Goal: Book appointment/travel/reservation

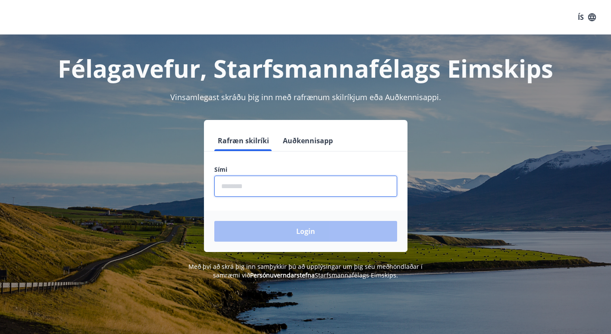
click at [235, 190] on input "phone" at bounding box center [305, 185] width 183 height 21
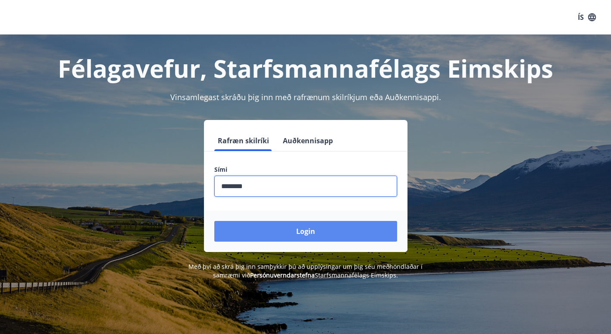
type input "********"
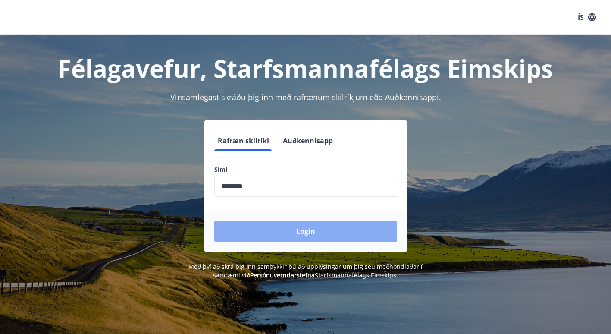
click at [300, 233] on button "Login" at bounding box center [305, 231] width 183 height 21
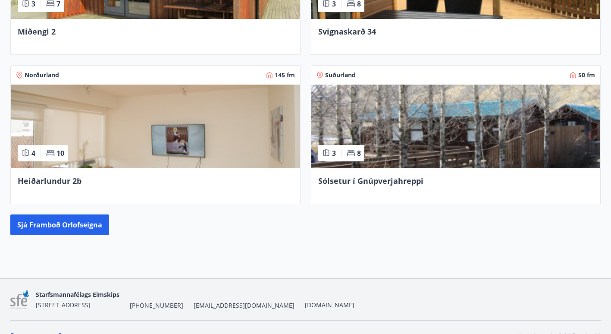
scroll to position [465, 0]
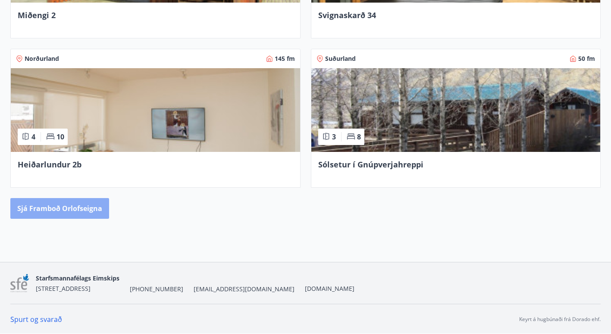
click at [96, 203] on button "Sjá framboð orlofseigna" at bounding box center [59, 208] width 99 height 21
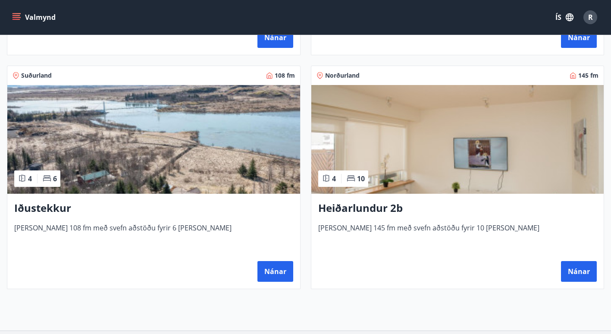
scroll to position [809, 0]
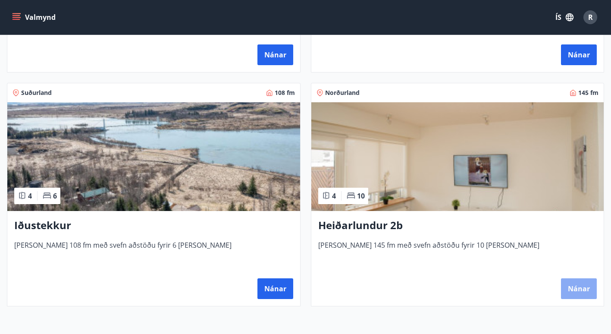
click at [566, 291] on button "Nánar" at bounding box center [579, 288] width 36 height 21
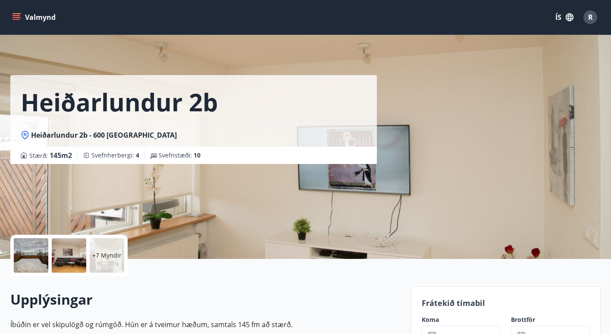
click at [23, 259] on div at bounding box center [31, 255] width 34 height 34
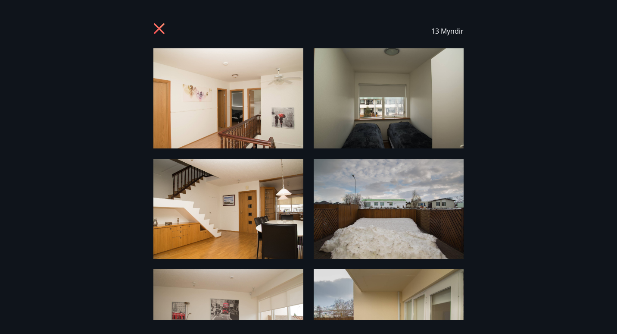
click at [161, 21] on div "13 Myndir" at bounding box center [308, 31] width 310 height 34
click at [162, 26] on icon at bounding box center [159, 28] width 11 height 11
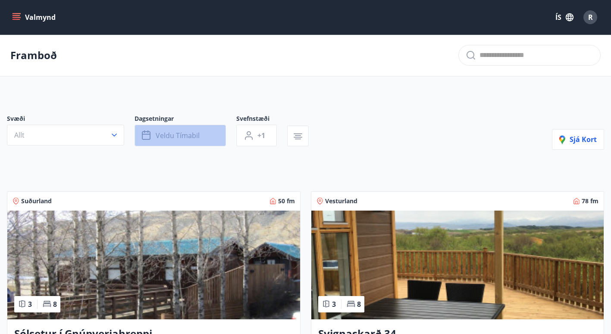
click at [206, 132] on button "Veldu tímabil" at bounding box center [179, 136] width 91 height 22
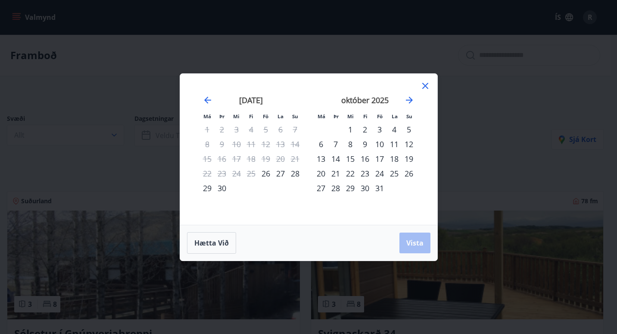
click at [392, 142] on div "11" at bounding box center [394, 144] width 15 height 15
click at [379, 141] on div "10" at bounding box center [379, 144] width 15 height 15
click at [412, 144] on div "12" at bounding box center [409, 144] width 15 height 15
click at [414, 247] on button "Vista" at bounding box center [415, 242] width 31 height 21
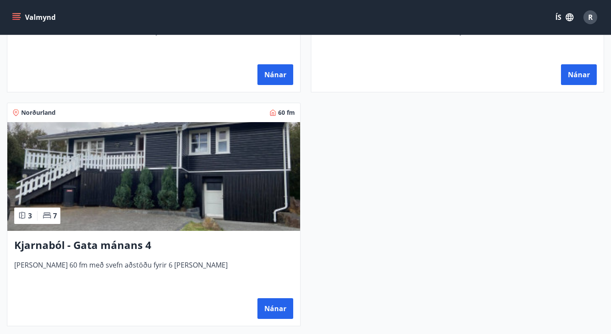
scroll to position [328, 0]
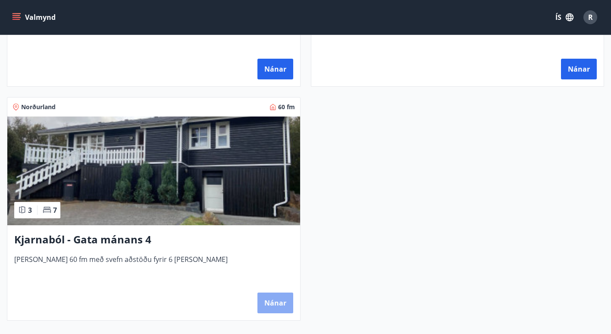
click at [269, 302] on button "Nánar" at bounding box center [275, 302] width 36 height 21
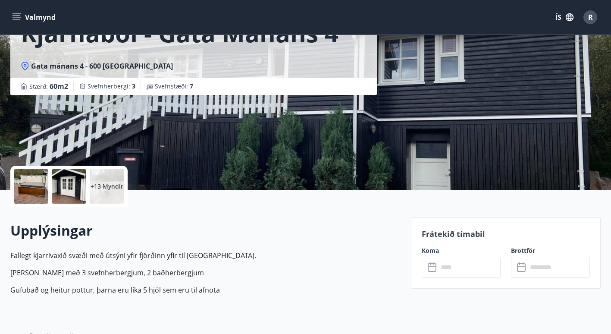
scroll to position [52, 0]
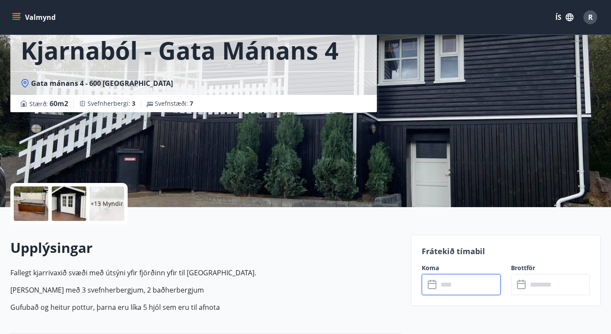
click at [485, 287] on input "text" at bounding box center [469, 284] width 62 height 21
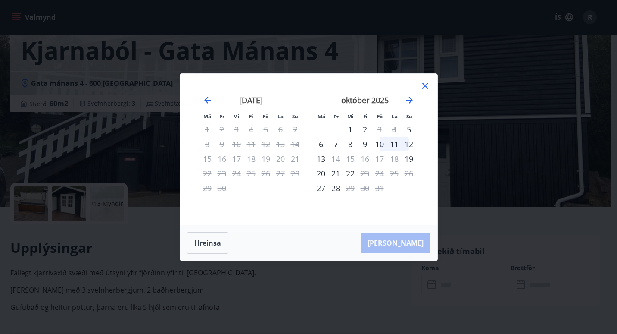
click at [379, 144] on div "10" at bounding box center [379, 144] width 15 height 15
click at [410, 145] on div "12" at bounding box center [409, 144] width 15 height 15
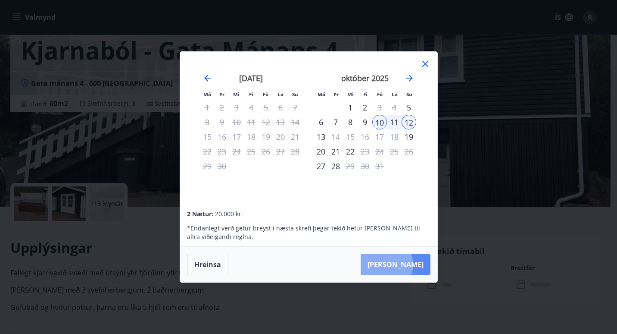
click at [413, 264] on button "Taka Frá" at bounding box center [396, 264] width 70 height 21
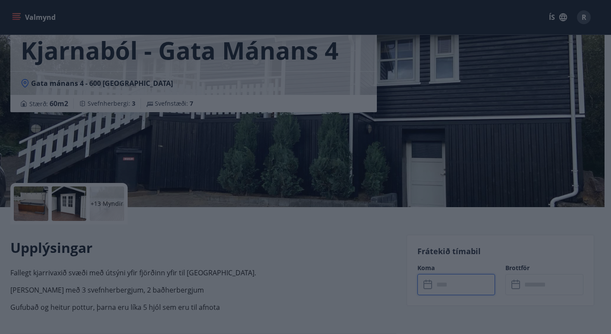
type input "******"
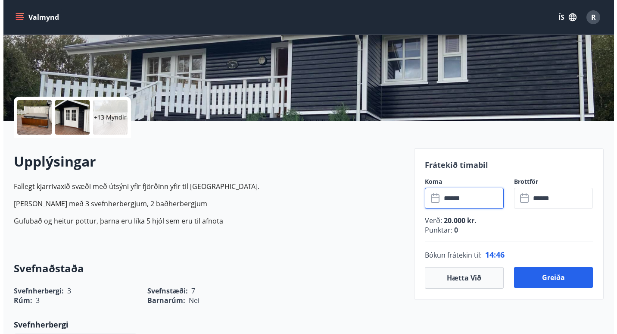
scroll to position [121, 0]
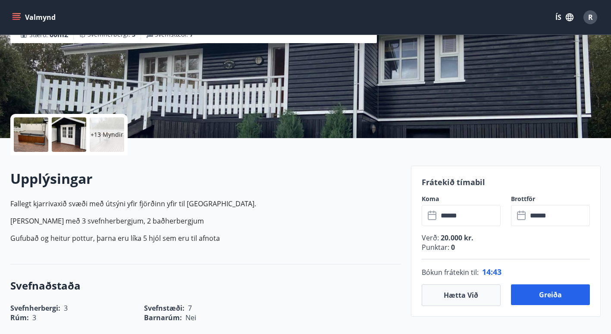
click at [37, 142] on div at bounding box center [31, 134] width 34 height 34
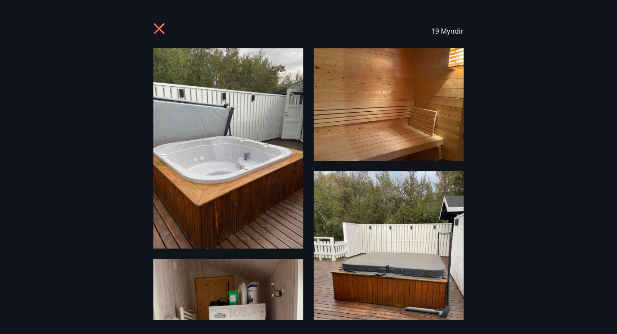
click at [498, 159] on div "19 Myndir" at bounding box center [308, 167] width 617 height 306
click at [278, 157] on img at bounding box center [228, 148] width 150 height 200
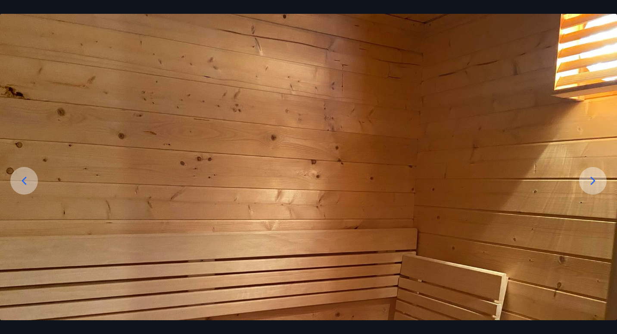
click at [585, 175] on div at bounding box center [593, 181] width 28 height 28
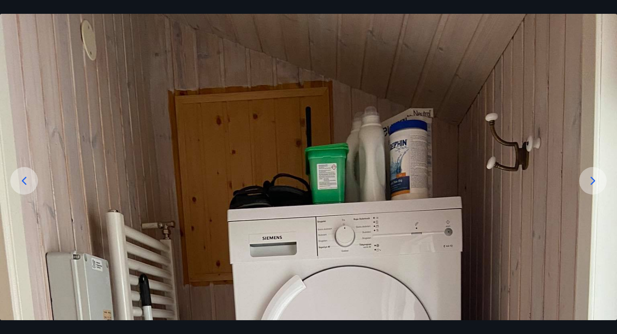
click at [592, 175] on icon at bounding box center [593, 181] width 14 height 14
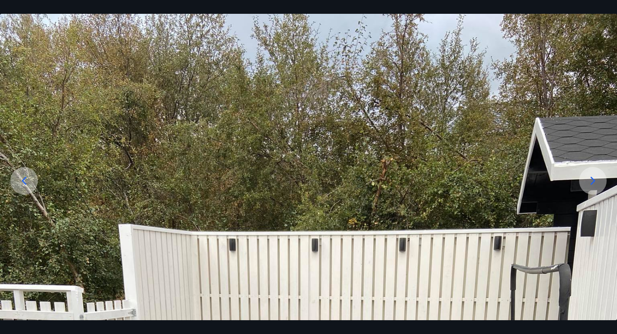
click at [598, 181] on icon at bounding box center [593, 181] width 14 height 14
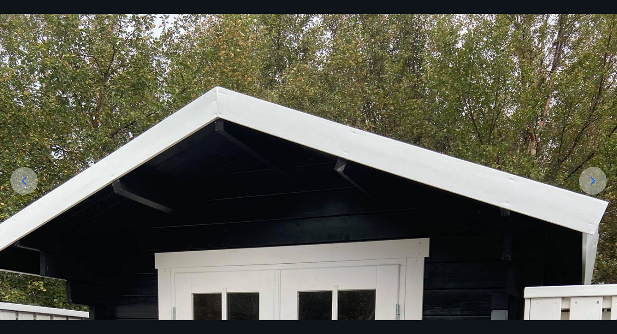
click at [593, 178] on icon at bounding box center [593, 181] width 5 height 8
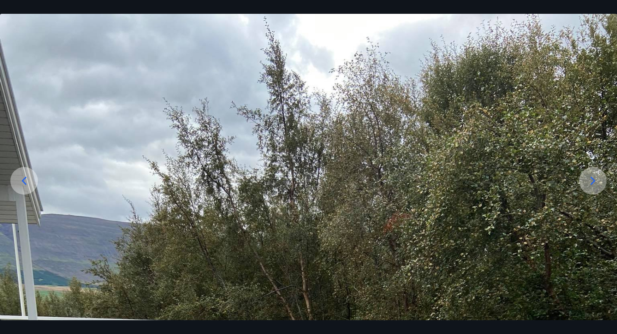
click at [593, 178] on icon at bounding box center [593, 181] width 5 height 8
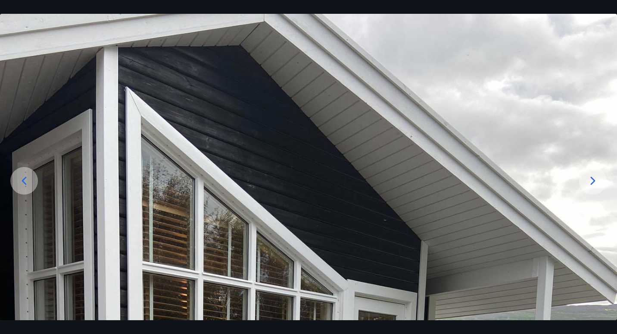
click at [593, 178] on icon at bounding box center [593, 181] width 5 height 8
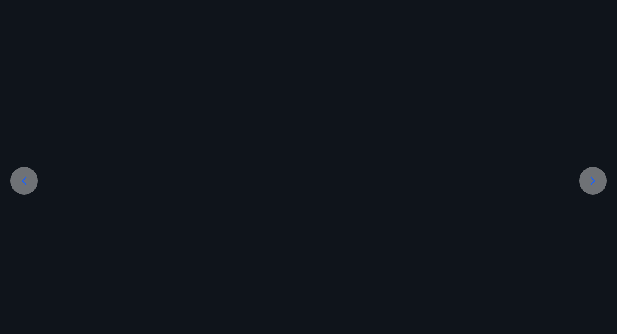
click at [593, 178] on icon at bounding box center [593, 181] width 5 height 8
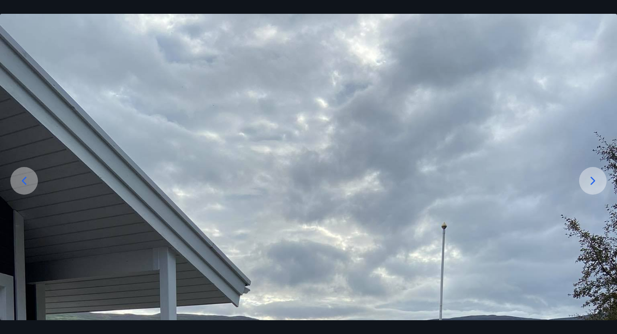
click at [593, 178] on icon at bounding box center [593, 181] width 5 height 8
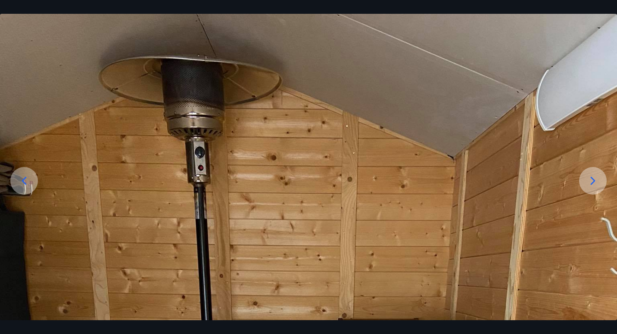
click at [593, 178] on icon at bounding box center [593, 181] width 5 height 8
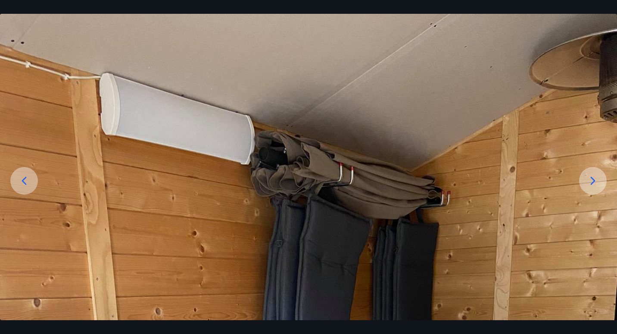
click at [593, 178] on icon at bounding box center [593, 181] width 5 height 8
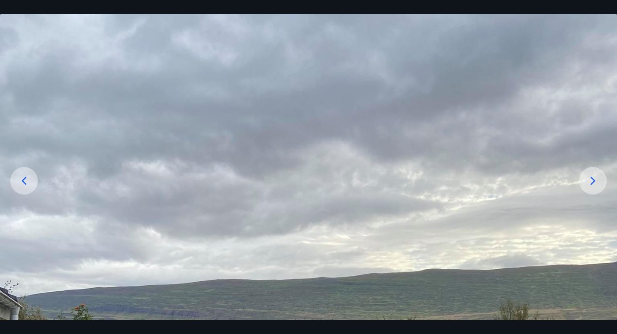
click at [594, 177] on icon at bounding box center [593, 181] width 14 height 14
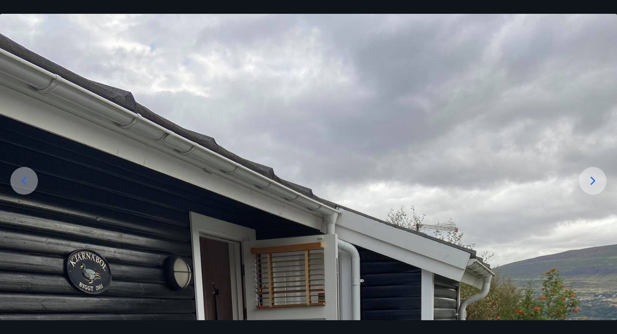
click at [594, 177] on icon at bounding box center [593, 181] width 14 height 14
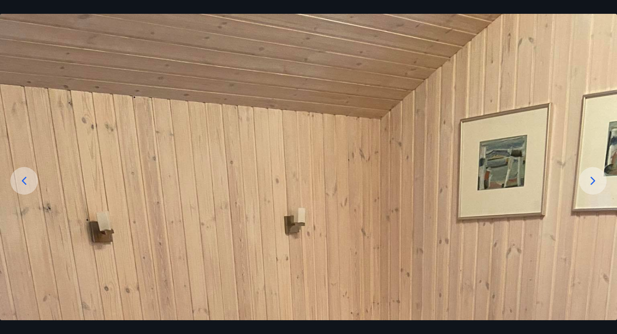
click at [594, 177] on icon at bounding box center [593, 181] width 14 height 14
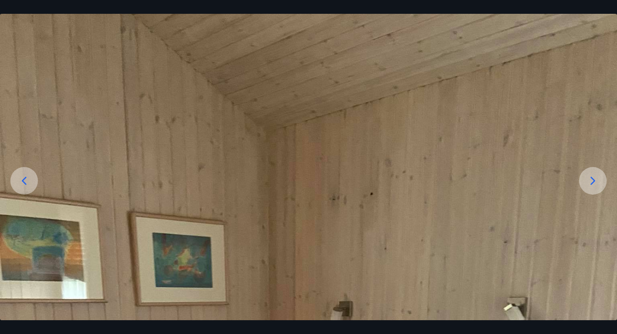
click at [594, 177] on icon at bounding box center [593, 181] width 14 height 14
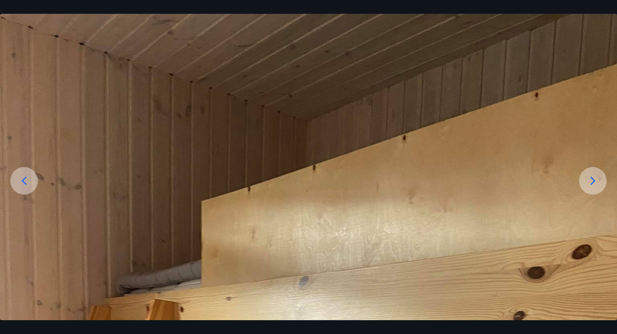
click at [594, 177] on icon at bounding box center [593, 181] width 14 height 14
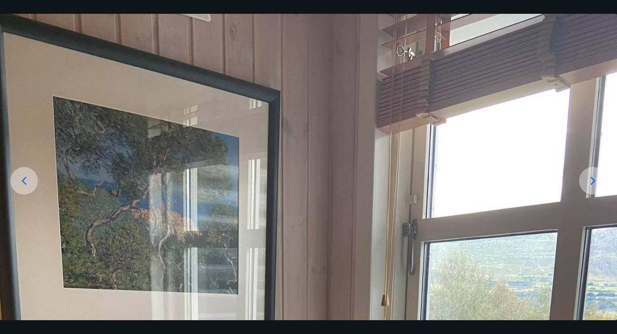
click at [594, 177] on icon at bounding box center [593, 181] width 14 height 14
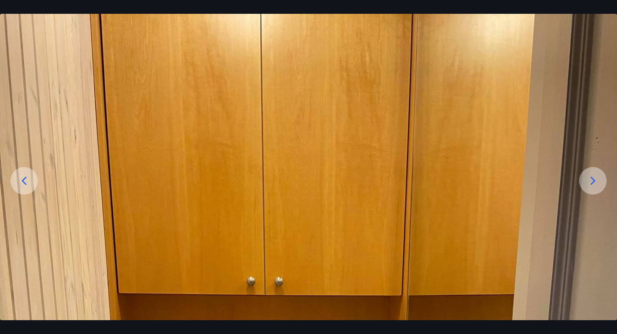
click at [594, 177] on icon at bounding box center [593, 181] width 14 height 14
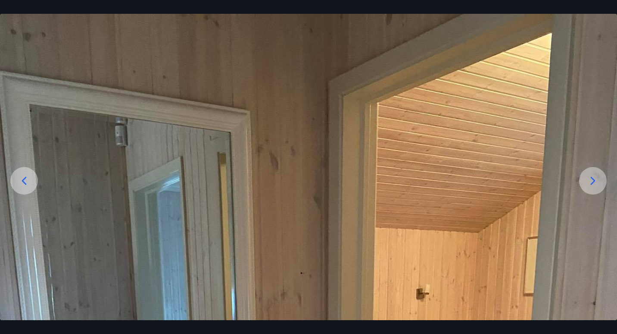
click at [594, 177] on icon at bounding box center [593, 181] width 14 height 14
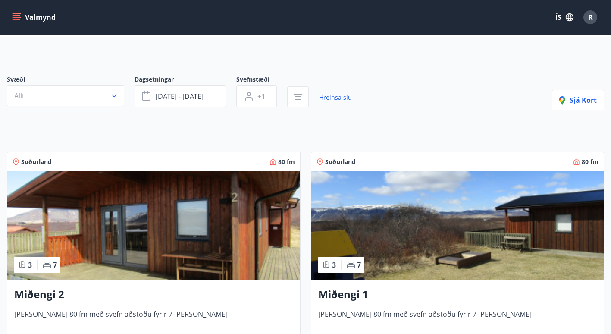
scroll to position [22, 0]
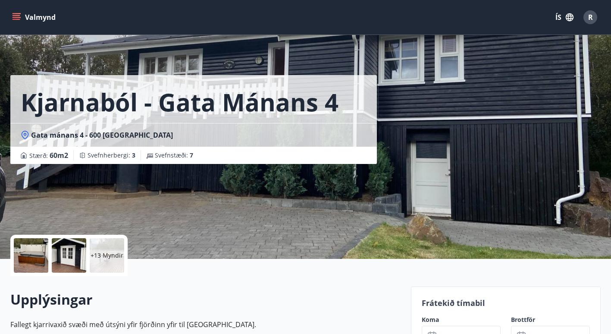
click at [106, 252] on p "+13 Myndir" at bounding box center [107, 255] width 33 height 9
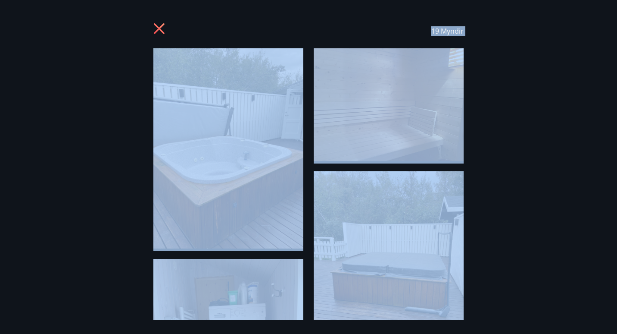
drag, startPoint x: 106, startPoint y: 252, endPoint x: 354, endPoint y: 227, distance: 249.1
click at [354, 227] on div "19 Myndir" at bounding box center [308, 167] width 617 height 306
drag, startPoint x: 354, startPoint y: 227, endPoint x: 478, endPoint y: 250, distance: 125.9
click at [478, 250] on div "19 Myndir" at bounding box center [308, 167] width 617 height 306
click at [387, 219] on img at bounding box center [389, 271] width 150 height 200
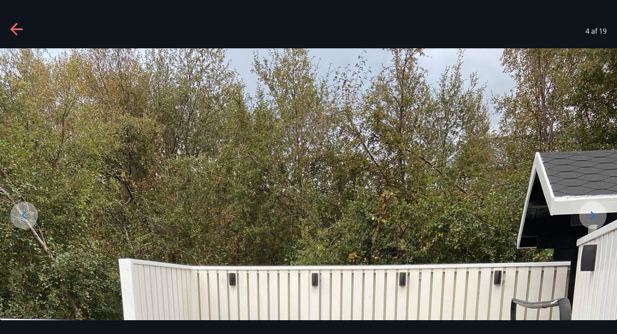
click at [12, 26] on icon at bounding box center [17, 30] width 14 height 14
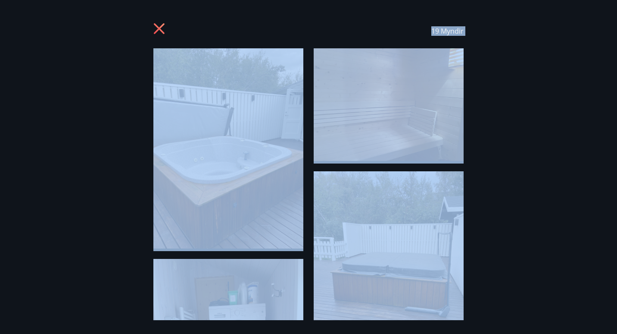
click at [474, 190] on div "19 Myndir" at bounding box center [308, 167] width 617 height 306
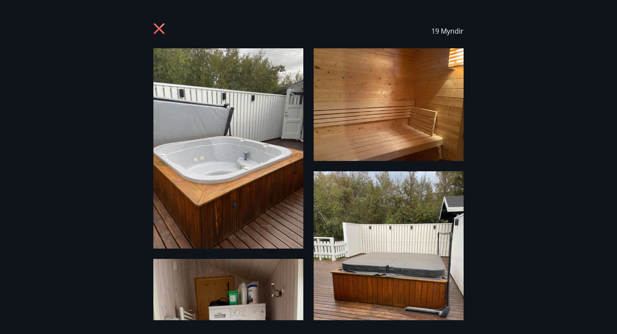
drag, startPoint x: 481, startPoint y: 122, endPoint x: 498, endPoint y: 169, distance: 49.8
click at [498, 169] on div "19 Myndir" at bounding box center [308, 167] width 617 height 306
drag, startPoint x: 498, startPoint y: 169, endPoint x: 521, endPoint y: 128, distance: 46.5
click at [521, 128] on div "19 Myndir" at bounding box center [308, 167] width 617 height 306
click at [159, 35] on icon at bounding box center [160, 30] width 14 height 14
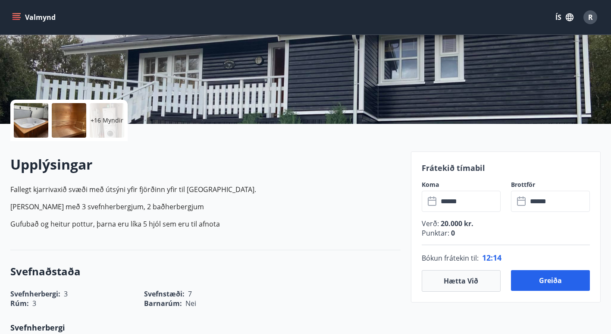
scroll to position [172, 0]
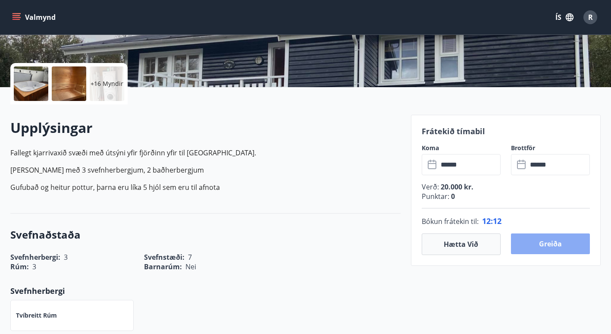
click at [540, 241] on button "Greiða" at bounding box center [550, 243] width 79 height 21
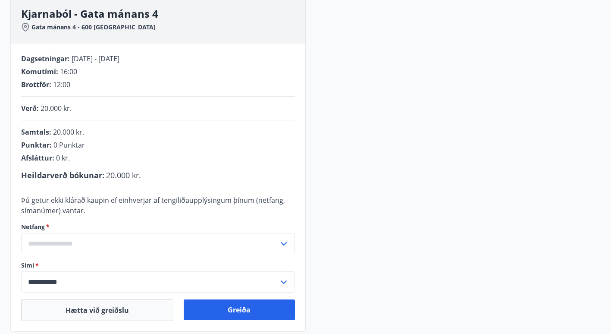
scroll to position [172, 0]
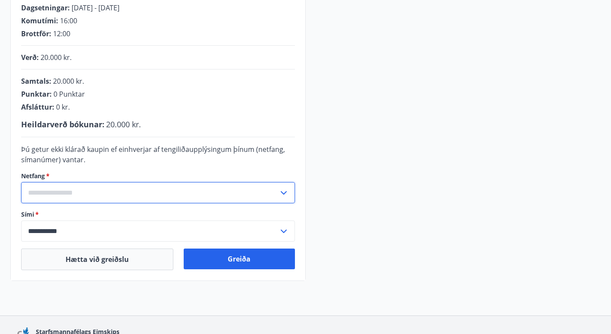
click at [34, 186] on input "text" at bounding box center [149, 192] width 257 height 21
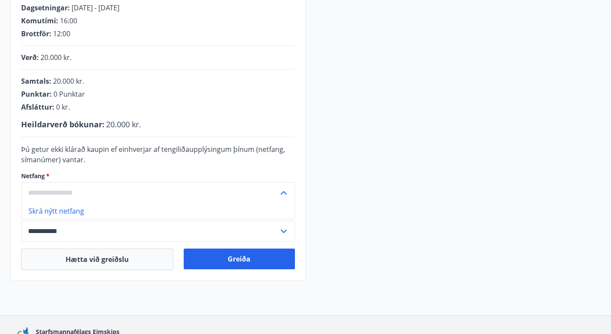
click at [34, 186] on input "text" at bounding box center [149, 192] width 257 height 21
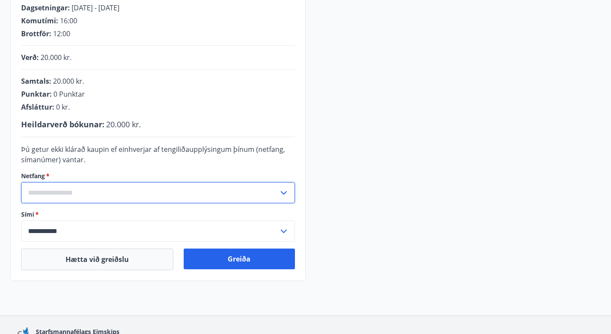
click at [41, 194] on input "text" at bounding box center [149, 192] width 257 height 21
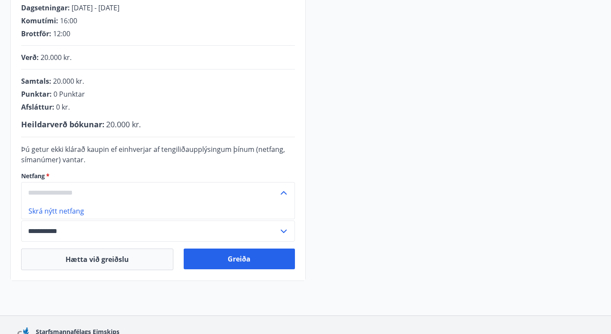
click at [41, 188] on input "text" at bounding box center [149, 192] width 257 height 21
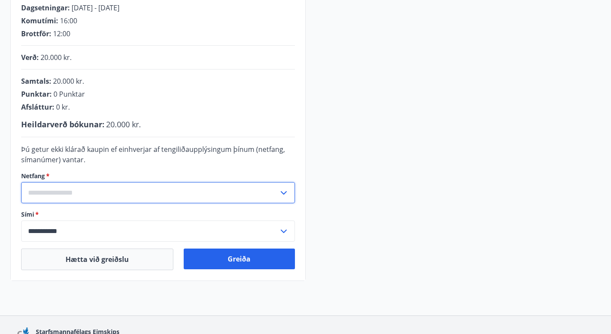
click at [31, 190] on input "text" at bounding box center [149, 192] width 257 height 21
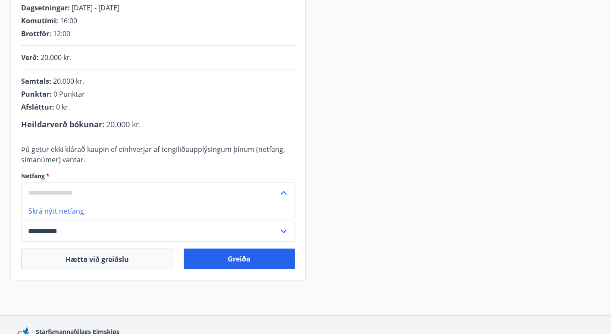
drag, startPoint x: 31, startPoint y: 190, endPoint x: 175, endPoint y: 99, distance: 170.6
click at [175, 99] on div "Samtals : 20.000 kr. Punktar : 0 Punktar Afsláttur : 0 kr." at bounding box center [158, 93] width 274 height 35
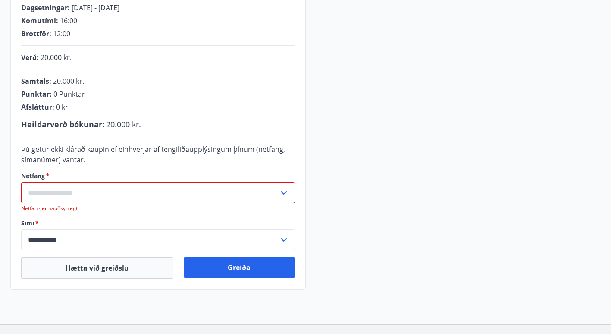
click at [33, 194] on input "text" at bounding box center [149, 192] width 257 height 21
click at [0, 81] on html "**********" at bounding box center [305, 111] width 611 height 566
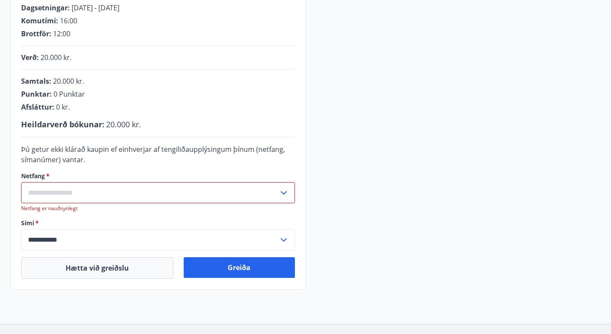
click at [28, 187] on input "text" at bounding box center [149, 192] width 257 height 21
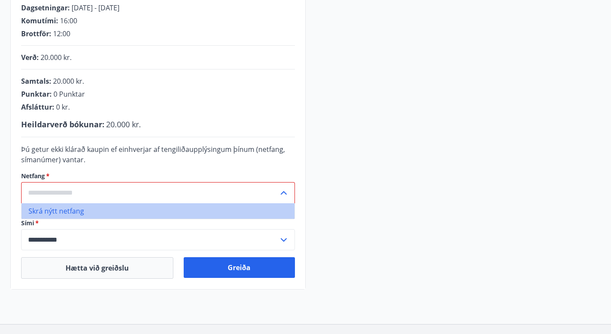
click at [30, 209] on li "Skrá nýtt netfang" at bounding box center [158, 211] width 273 height 16
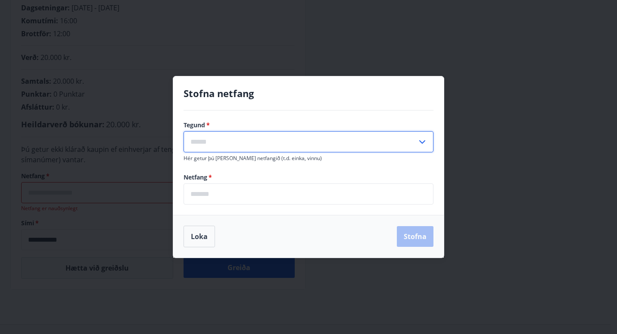
click at [197, 140] on input "text" at bounding box center [301, 141] width 234 height 21
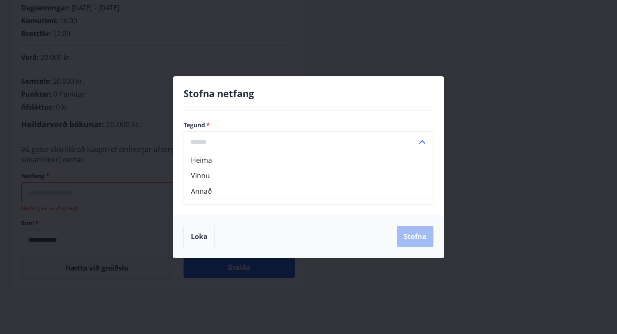
click at [197, 174] on li "Vinnu" at bounding box center [308, 176] width 249 height 16
type input "*****"
click at [191, 191] on input "email" at bounding box center [309, 193] width 250 height 21
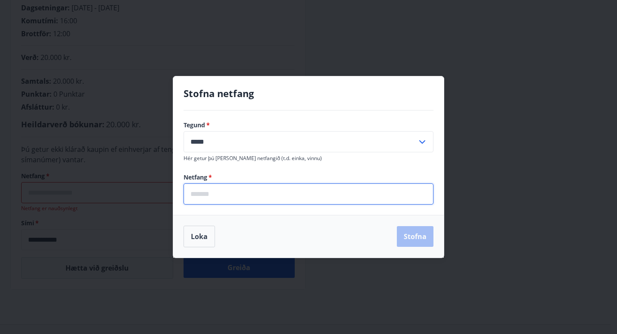
type input "**********"
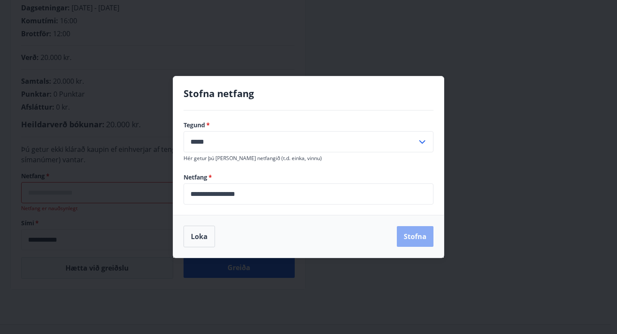
click at [407, 235] on button "Stofna" at bounding box center [415, 236] width 37 height 21
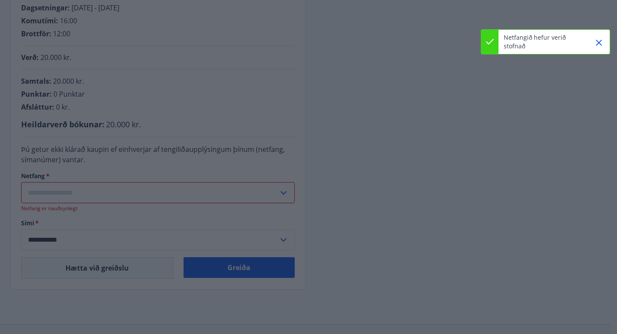
type input "**********"
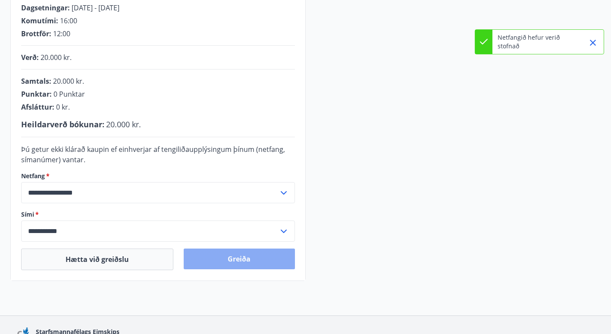
click at [234, 256] on button "Greiða" at bounding box center [239, 258] width 111 height 21
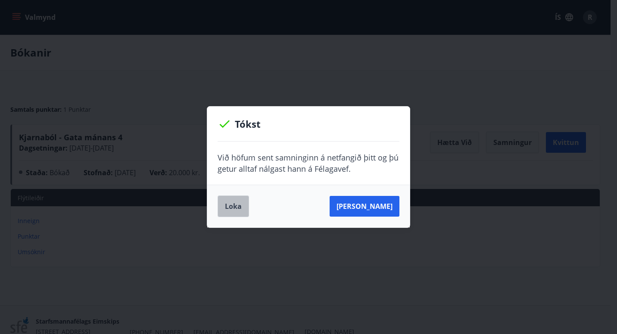
click at [233, 203] on button "Loka" at bounding box center [233, 206] width 31 height 22
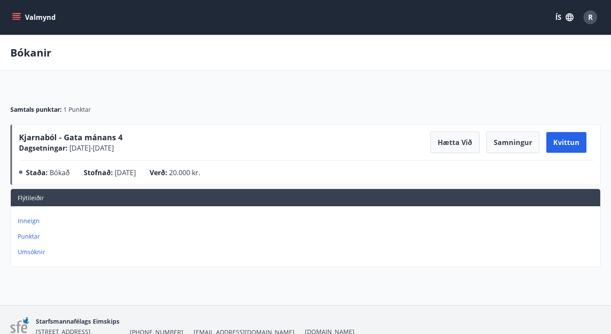
click at [16, 10] on button "Valmynd" at bounding box center [34, 17] width 49 height 16
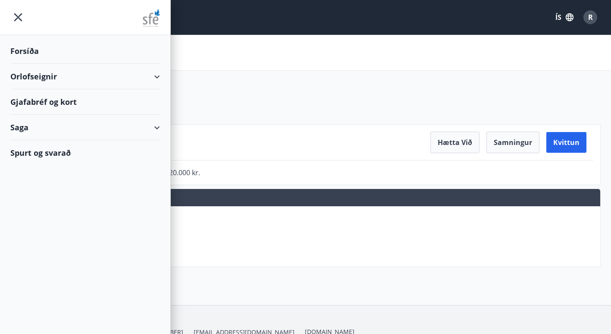
click at [47, 76] on div "Orlofseignir" at bounding box center [85, 76] width 150 height 25
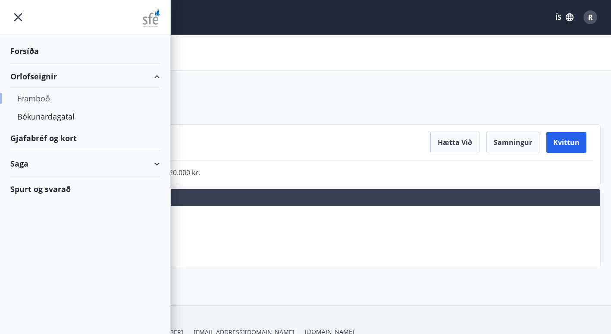
click at [49, 98] on div "Framboð" at bounding box center [85, 98] width 136 height 18
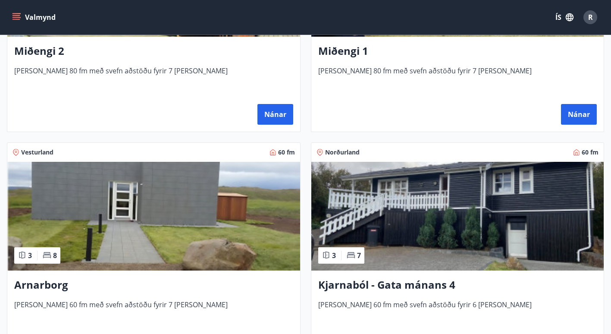
scroll to position [516, 0]
click at [79, 209] on img at bounding box center [153, 216] width 293 height 109
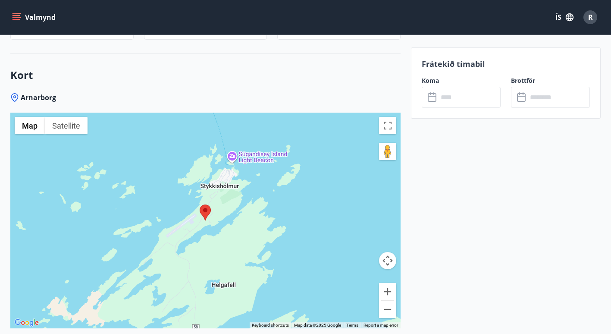
scroll to position [1362, 0]
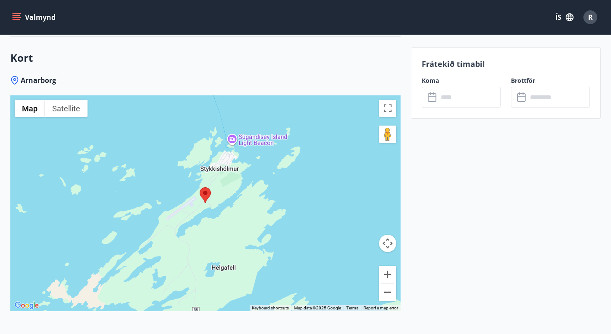
click at [386, 283] on button "Zoom out" at bounding box center [387, 291] width 17 height 17
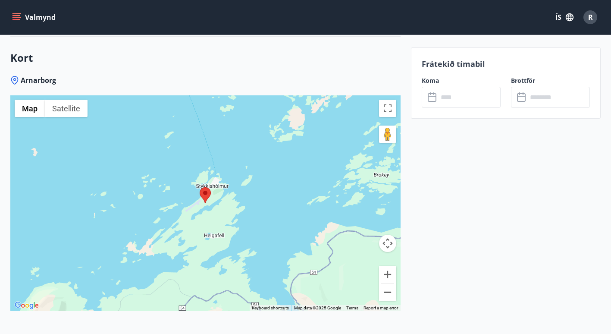
click at [386, 283] on button "Zoom out" at bounding box center [387, 291] width 17 height 17
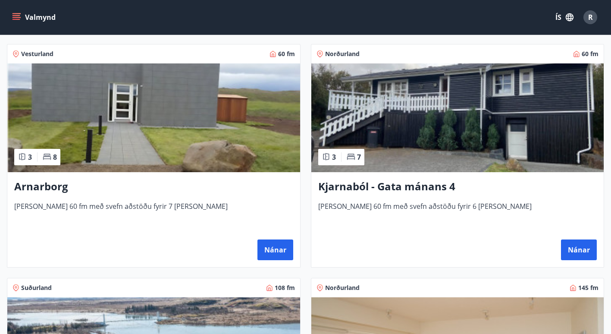
scroll to position [621, 0]
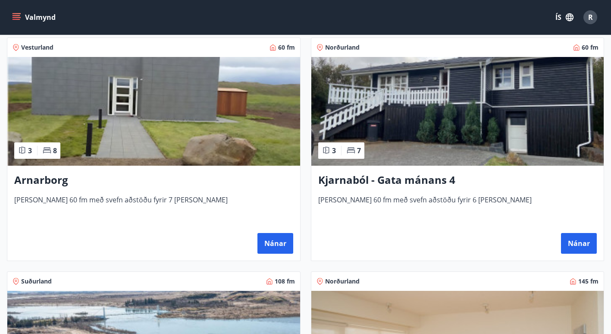
click at [399, 153] on img at bounding box center [457, 111] width 293 height 109
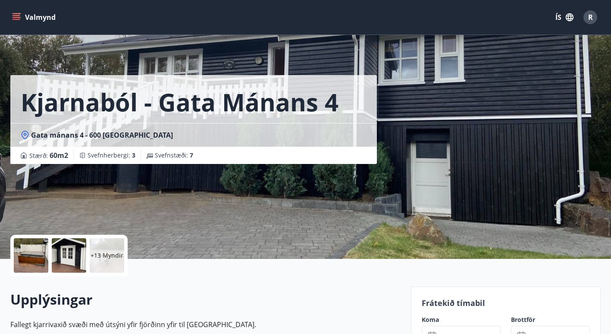
click at [105, 258] on p "+13 Myndir" at bounding box center [107, 255] width 33 height 9
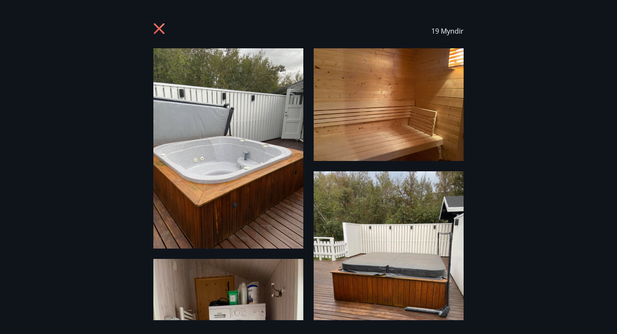
click at [408, 121] on img at bounding box center [389, 104] width 150 height 112
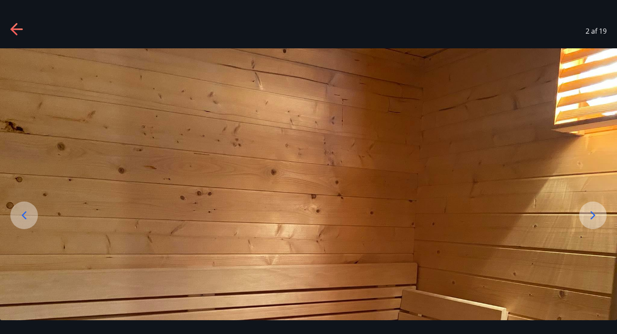
click at [13, 28] on icon at bounding box center [13, 29] width 7 height 12
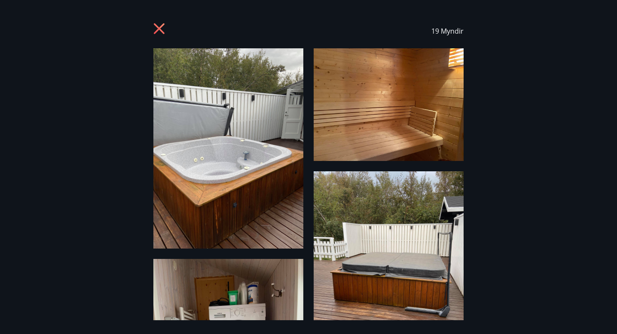
click at [161, 27] on icon at bounding box center [159, 28] width 11 height 11
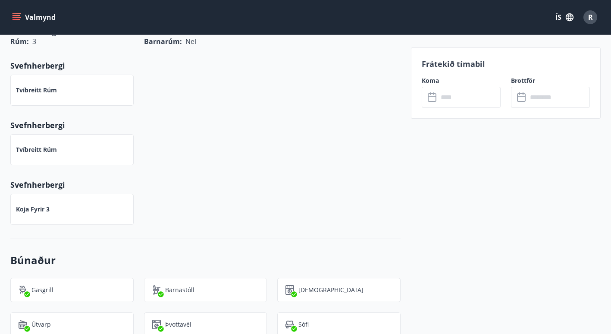
scroll to position [414, 0]
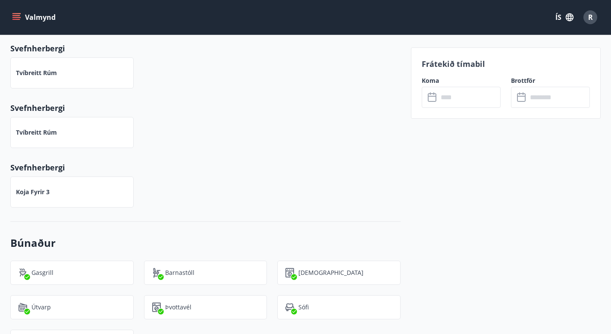
click at [29, 21] on button "Valmynd" at bounding box center [34, 17] width 49 height 16
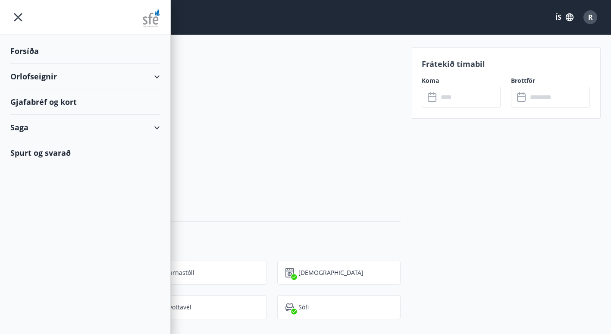
click at [42, 100] on div "Gjafabréf og kort" at bounding box center [85, 101] width 150 height 25
click at [25, 127] on div "Saga" at bounding box center [85, 127] width 150 height 25
click at [38, 204] on div "Inneign" at bounding box center [85, 203] width 136 height 18
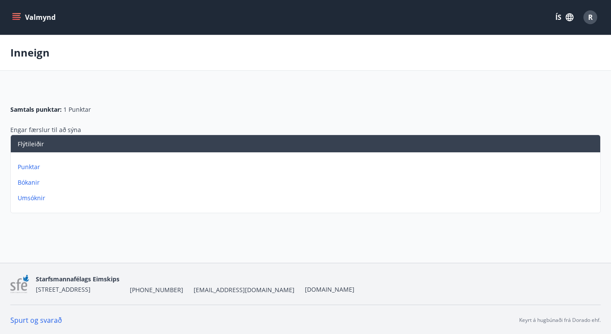
click at [24, 163] on p "Punktar" at bounding box center [307, 166] width 579 height 9
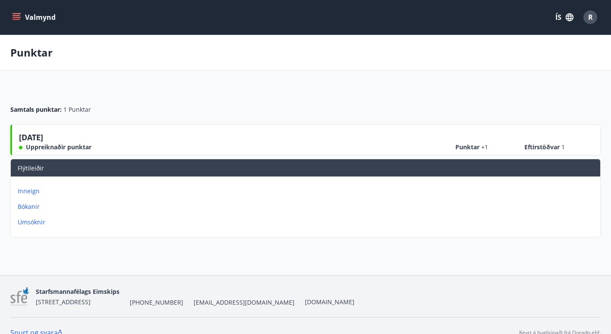
click at [24, 15] on button "Valmynd" at bounding box center [34, 17] width 49 height 16
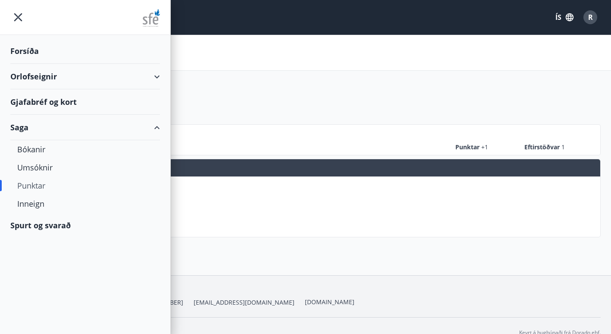
click at [25, 74] on div "Orlofseignir" at bounding box center [85, 76] width 150 height 25
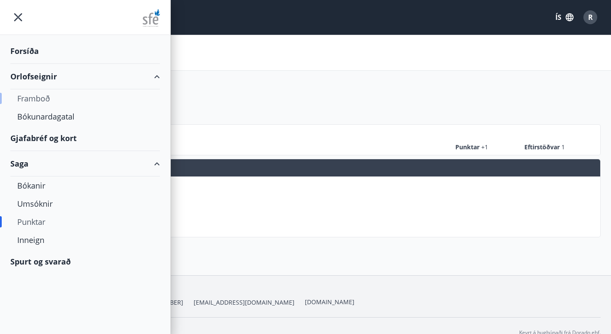
click at [37, 98] on div "Framboð" at bounding box center [85, 98] width 136 height 18
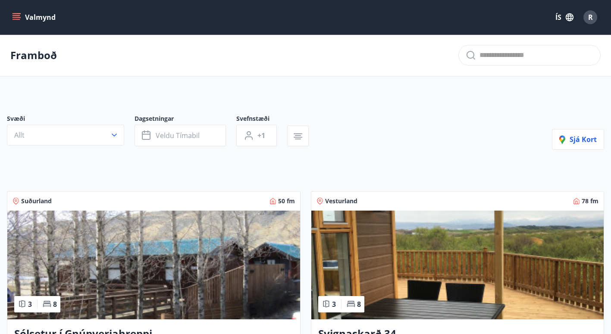
click at [15, 11] on button "Valmynd" at bounding box center [34, 17] width 49 height 16
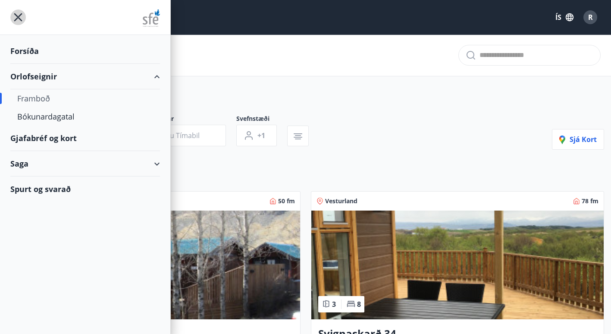
drag, startPoint x: 16, startPoint y: 18, endPoint x: 29, endPoint y: 19, distance: 13.0
click at [29, 19] on div at bounding box center [85, 17] width 170 height 35
click at [17, 18] on icon "menu" at bounding box center [18, 17] width 8 height 8
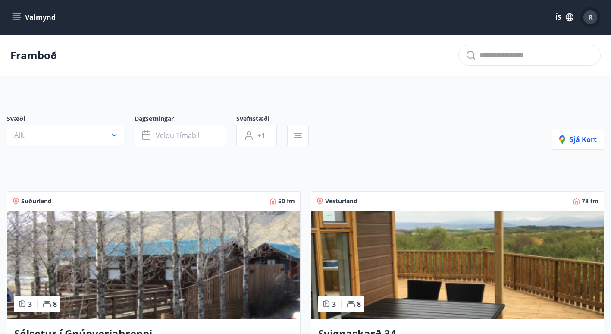
click at [590, 16] on span "R" at bounding box center [590, 16] width 5 height 9
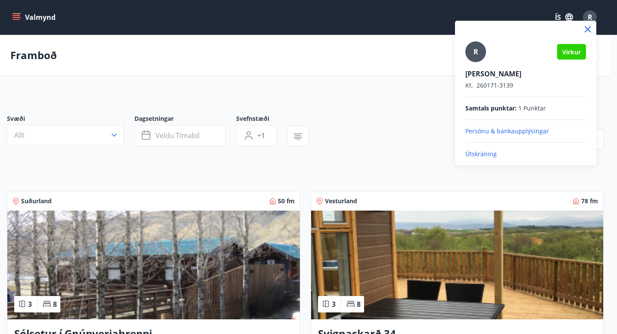
click at [388, 88] on div at bounding box center [308, 167] width 617 height 334
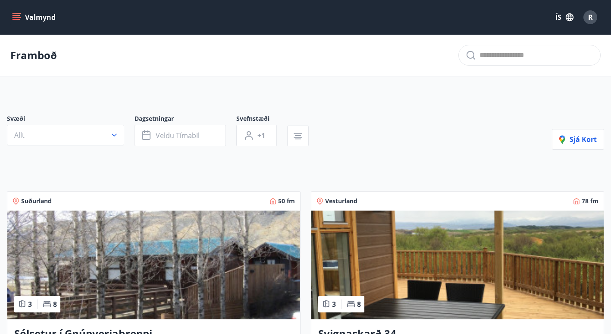
click at [363, 44] on div "Framboð" at bounding box center [305, 55] width 611 height 42
drag, startPoint x: 476, startPoint y: 65, endPoint x: 509, endPoint y: 40, distance: 40.6
click at [509, 40] on div "Framboð" at bounding box center [305, 55] width 611 height 42
click at [589, 15] on span "R" at bounding box center [590, 16] width 5 height 9
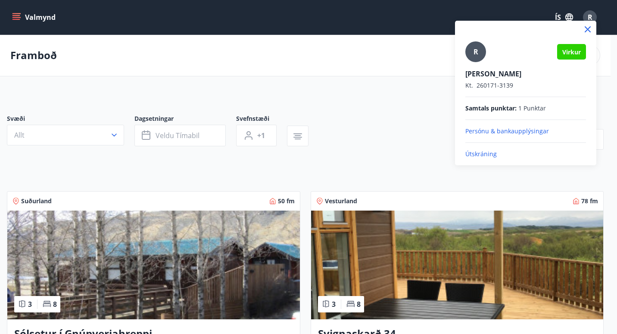
click at [486, 153] on p "Útskráning" at bounding box center [526, 154] width 121 height 9
